Goal: Find specific page/section: Find specific page/section

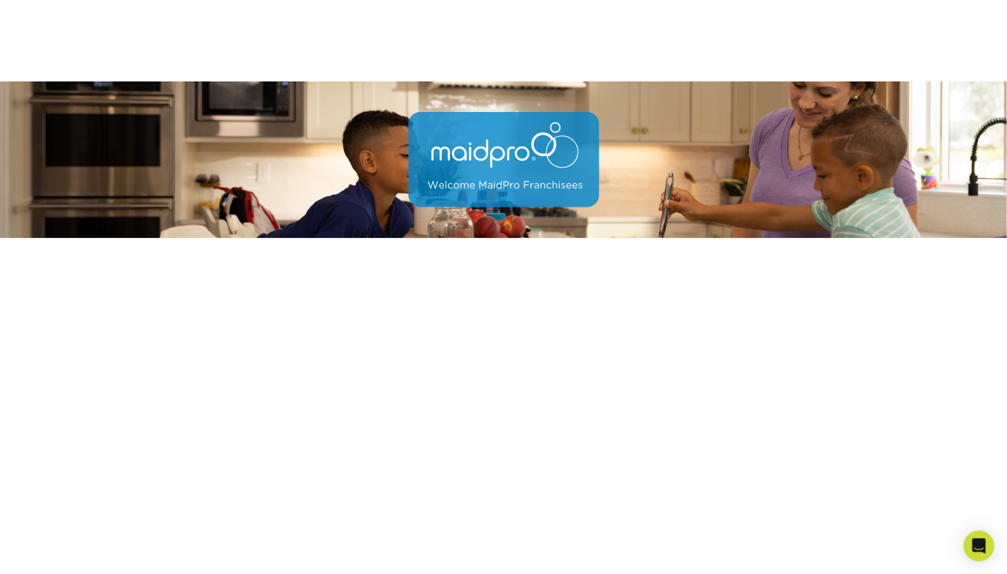
scroll to position [237, 0]
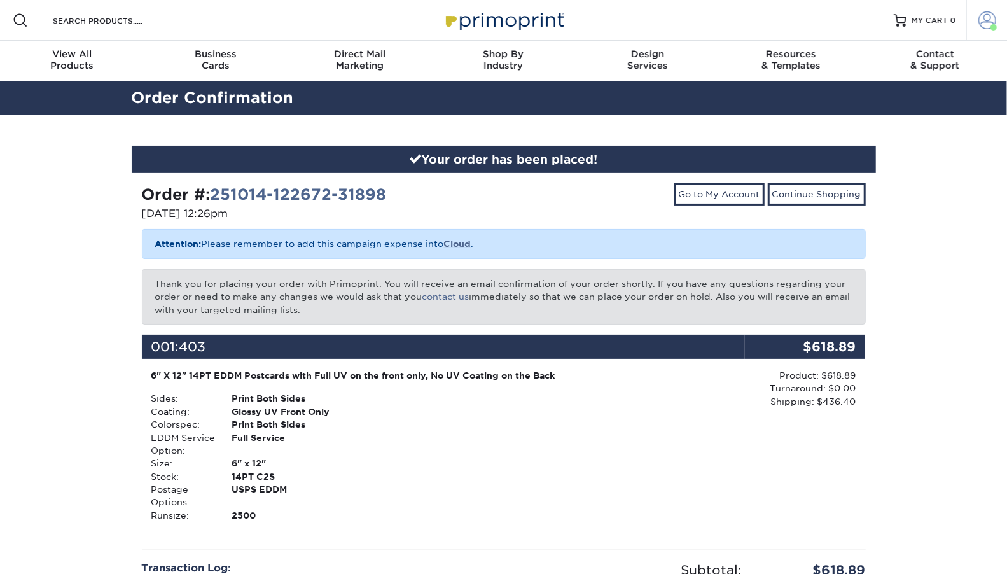
click at [989, 19] on span at bounding box center [987, 20] width 18 height 18
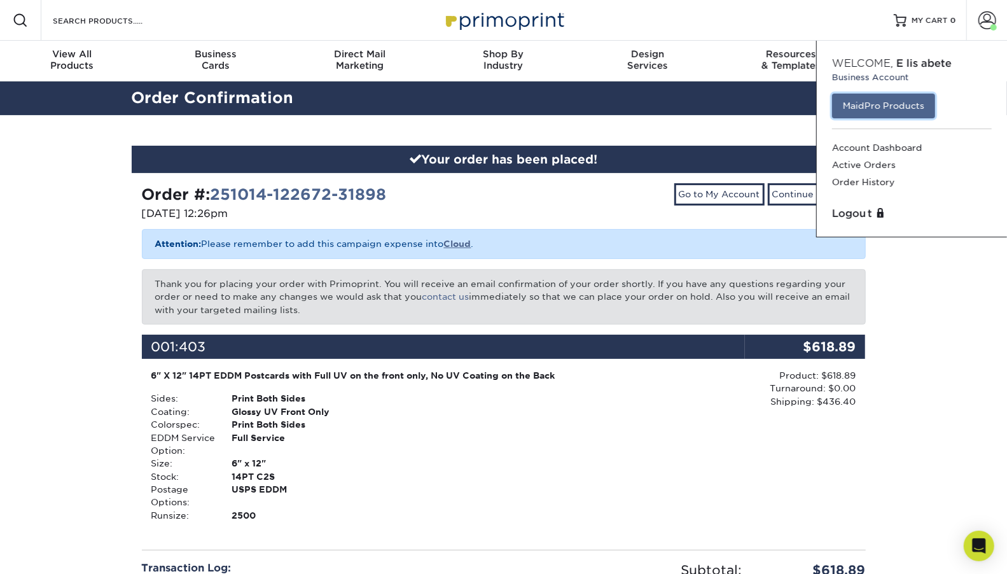
click at [872, 105] on link "MaidPro Products" at bounding box center [883, 106] width 103 height 24
